Goal: Task Accomplishment & Management: Manage account settings

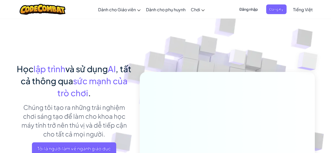
click at [253, 13] on span "Đăng nhập" at bounding box center [249, 9] width 25 height 10
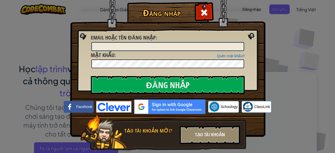
type input "vietkhoi2704"
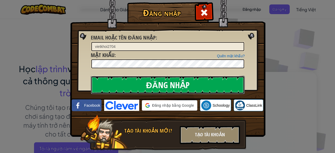
click at [183, 83] on input "Đăng nhập" at bounding box center [168, 85] width 154 height 18
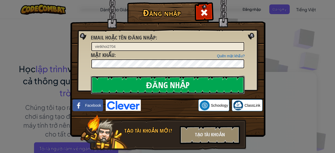
click at [190, 87] on input "Đăng nhập" at bounding box center [168, 85] width 154 height 18
click at [190, 86] on input "Đăng nhập" at bounding box center [168, 85] width 154 height 18
